Goal: Task Accomplishment & Management: Use online tool/utility

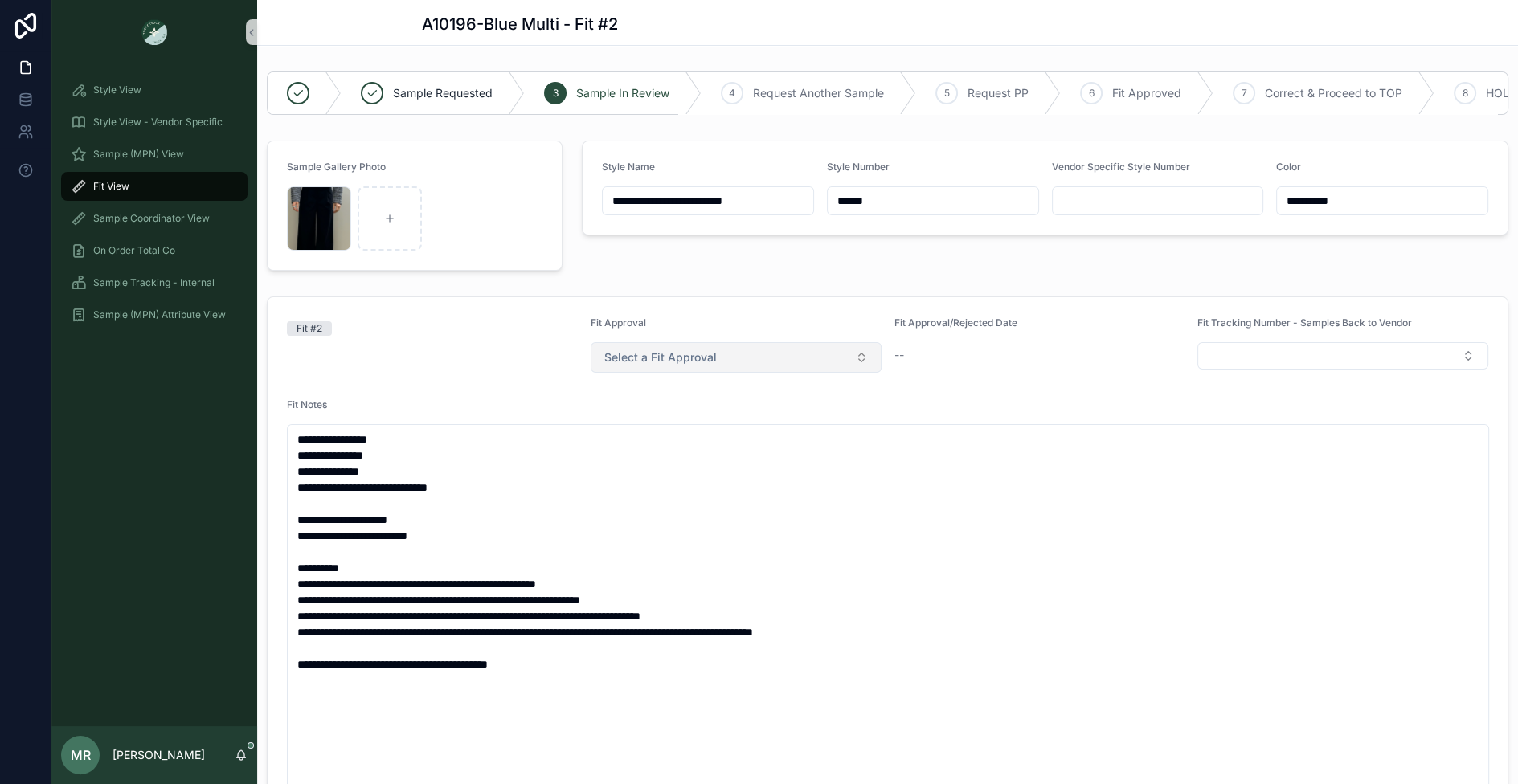
click at [709, 356] on span "Select a Fit Approval" at bounding box center [660, 357] width 112 height 16
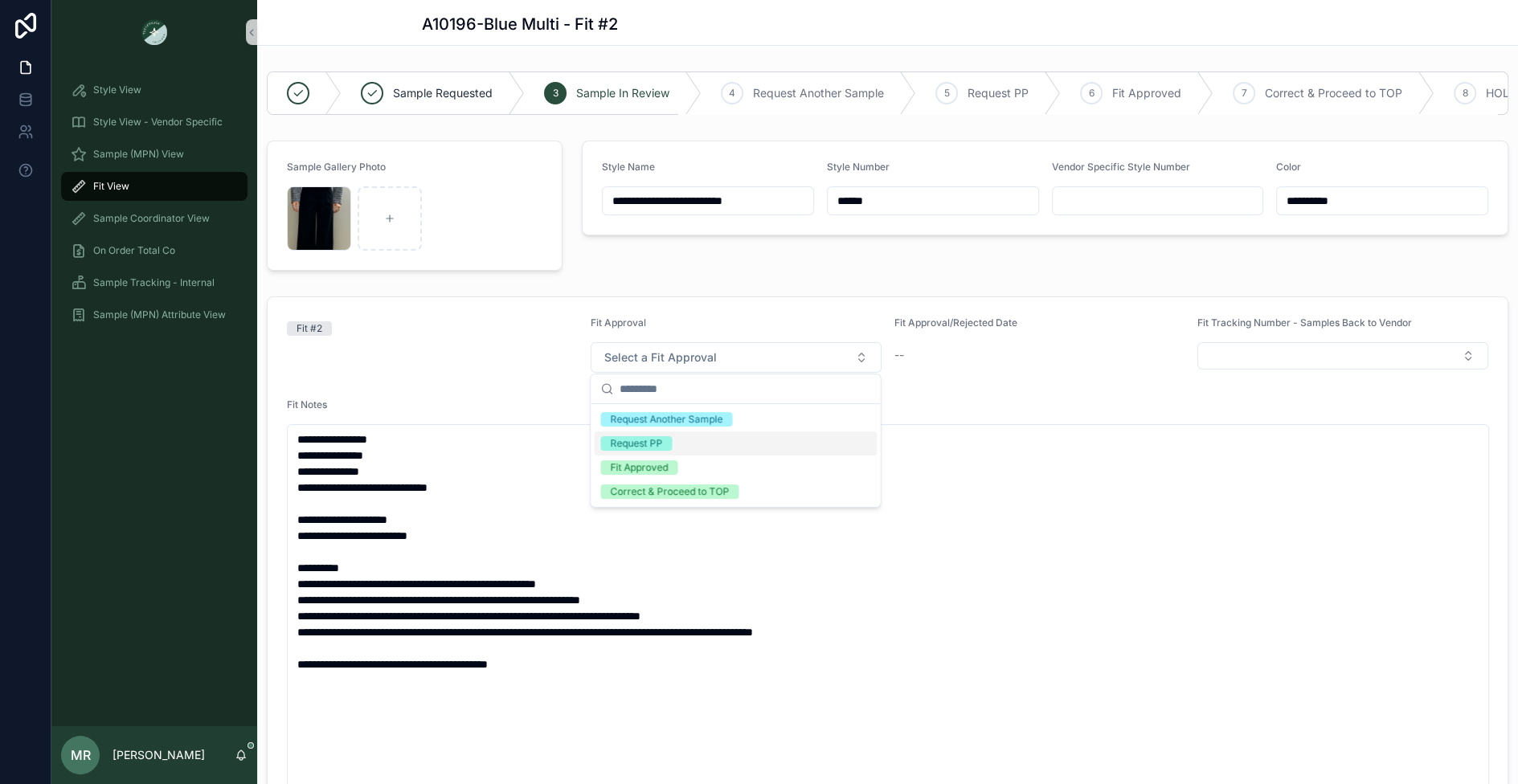
click at [682, 441] on div "Request PP" at bounding box center [735, 444] width 283 height 24
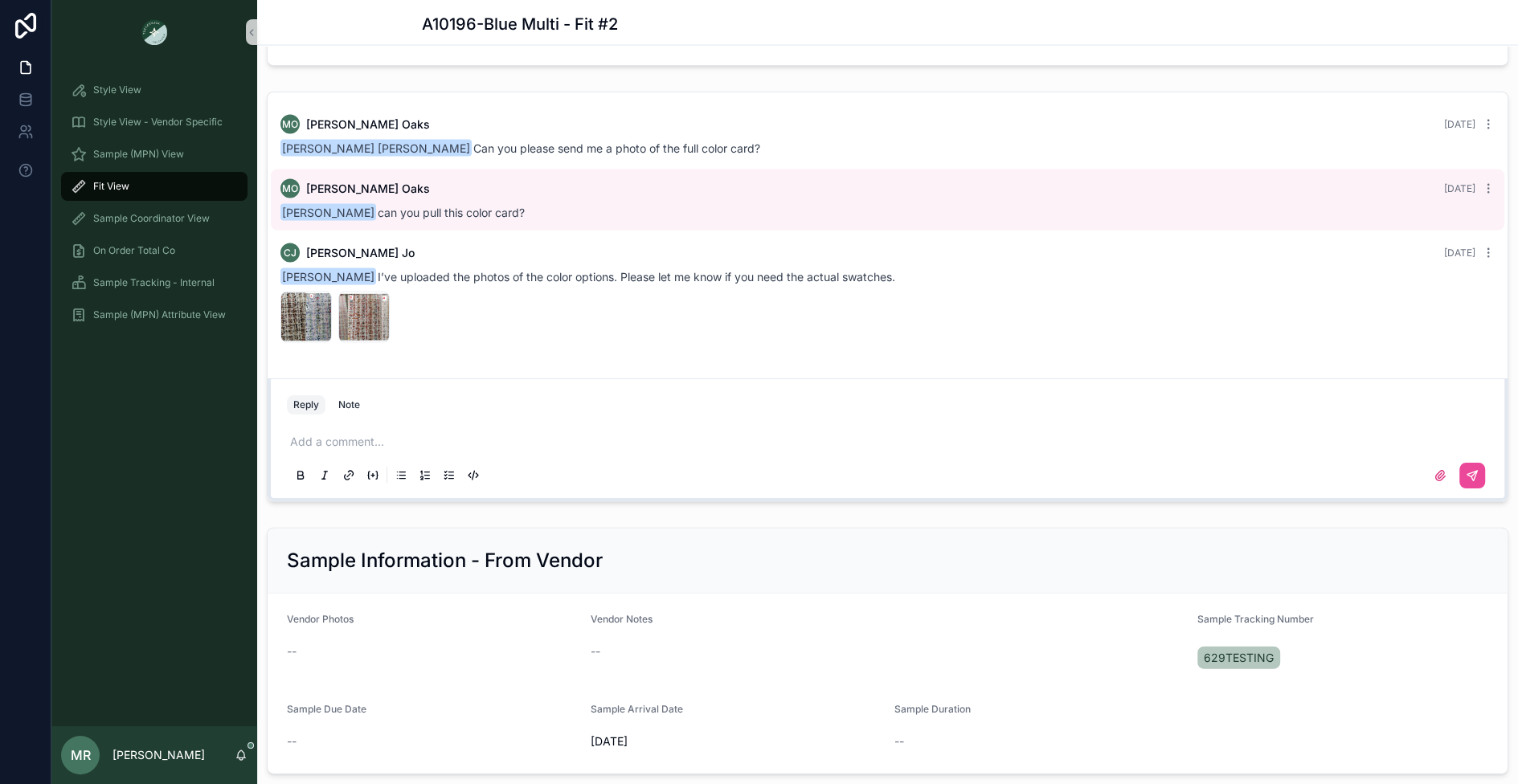
scroll to position [3239, 0]
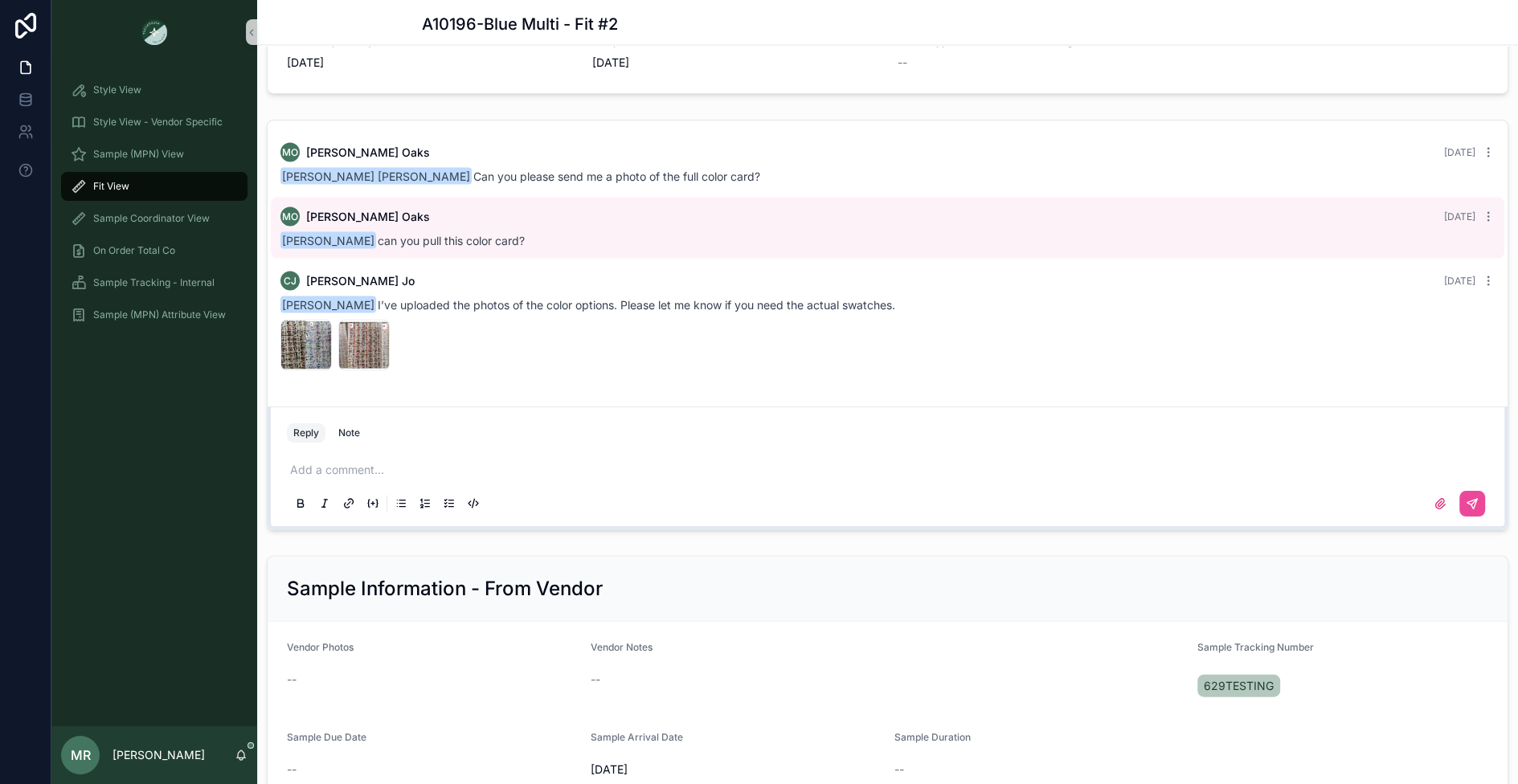
click at [755, 475] on div "Add a comment..." at bounding box center [888, 486] width 1201 height 67
click at [756, 468] on p "scrollable content" at bounding box center [891, 470] width 1201 height 16
click at [1476, 499] on icon "scrollable content" at bounding box center [1472, 504] width 10 height 10
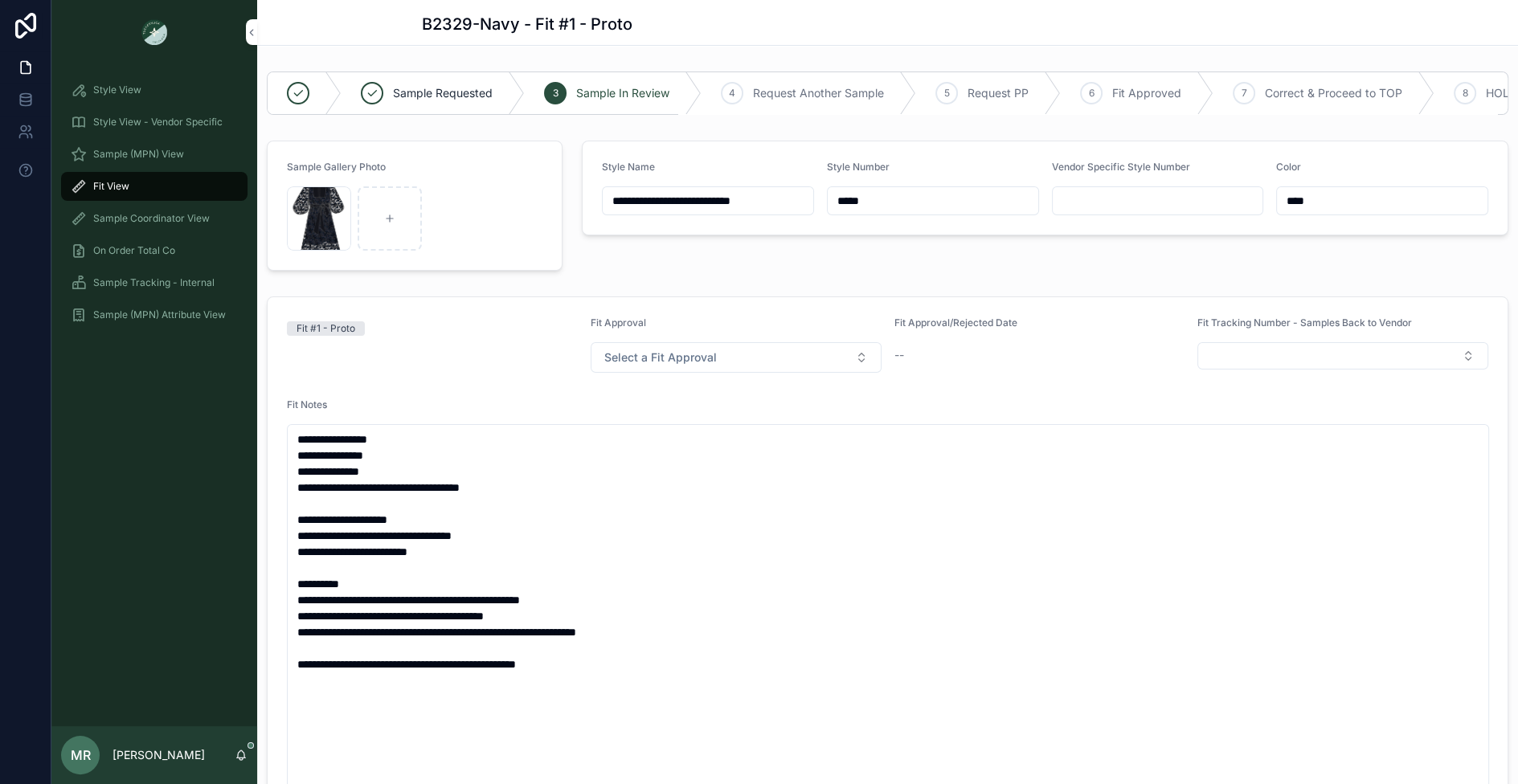
scroll to position [2481, 0]
